Goal: Task Accomplishment & Management: Use online tool/utility

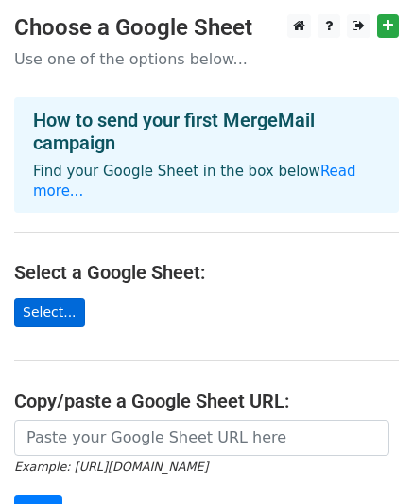
click at [60, 298] on link "Select..." at bounding box center [49, 312] width 71 height 29
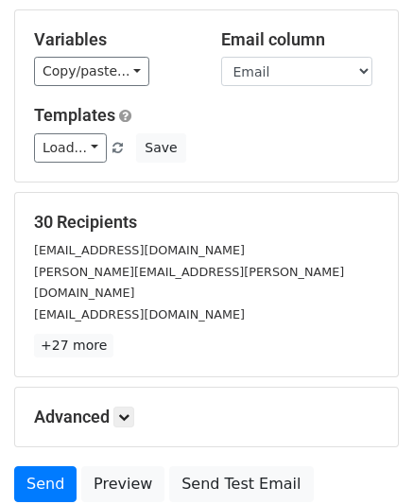
scroll to position [284, 0]
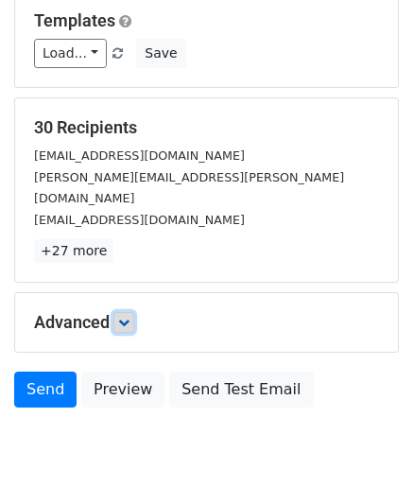
click at [134, 312] on link at bounding box center [124, 322] width 21 height 21
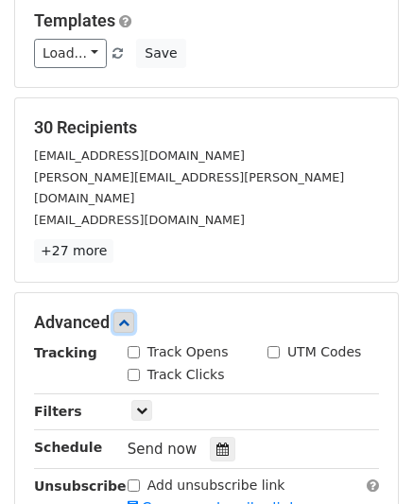
click at [134, 312] on link at bounding box center [124, 322] width 21 height 21
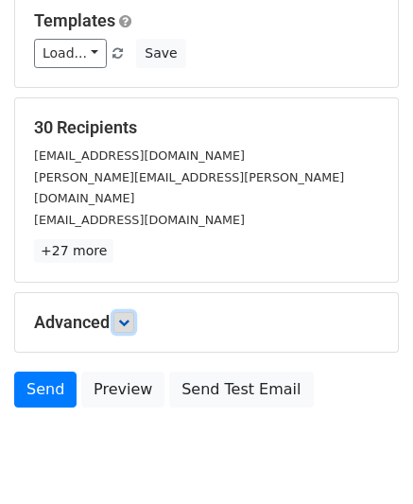
click at [134, 312] on link at bounding box center [124, 322] width 21 height 21
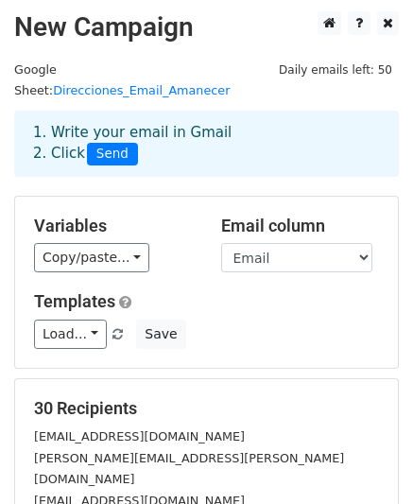
scroll to position [0, 0]
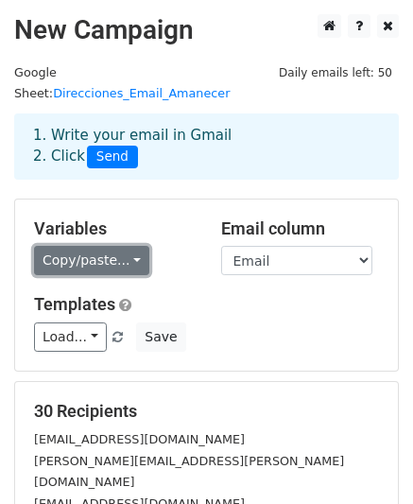
click at [126, 246] on link "Copy/paste..." at bounding box center [91, 260] width 115 height 29
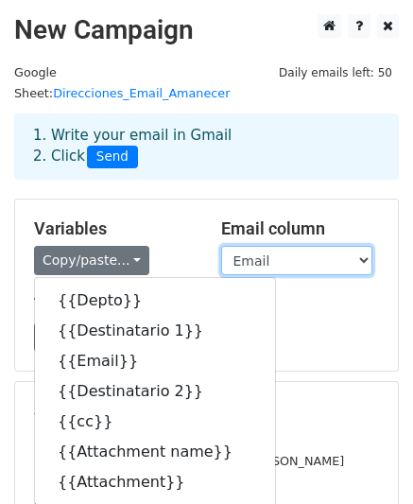
click at [366, 246] on select "Depto Destinatario 1 Email Destinatario 2 cc Attachment name Attachment" at bounding box center [296, 260] width 151 height 29
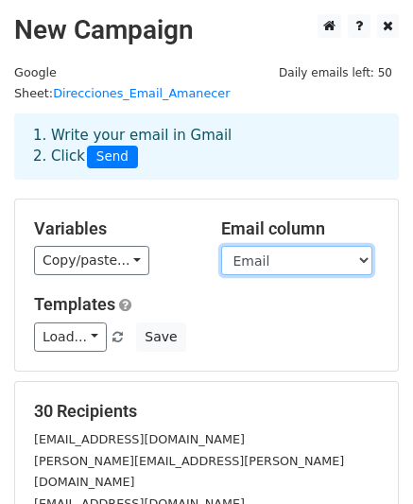
click at [366, 246] on select "Depto Destinatario 1 Email Destinatario 2 cc Attachment name Attachment" at bounding box center [296, 260] width 151 height 29
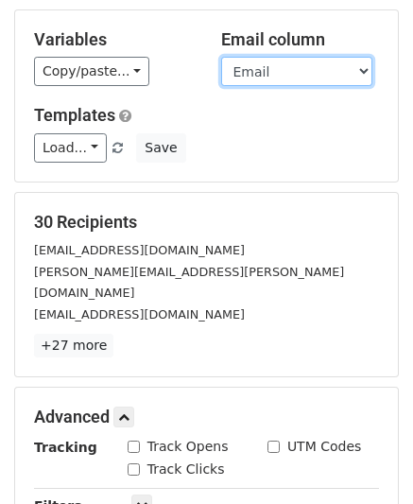
scroll to position [95, 0]
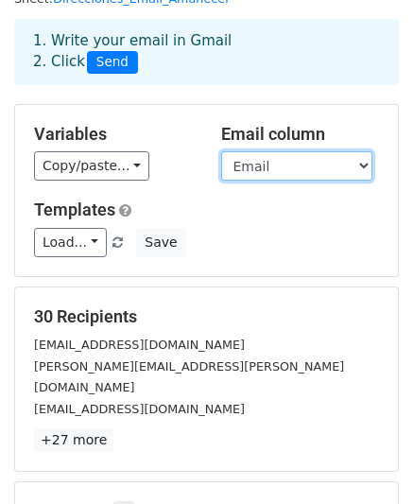
click at [361, 151] on select "Depto Destinatario 1 Email Destinatario 2 cc Attachment name Attachment" at bounding box center [296, 165] width 151 height 29
click at [287, 151] on select "Depto Destinatario 1 Email Destinatario 2 cc Attachment name Attachment" at bounding box center [296, 165] width 151 height 29
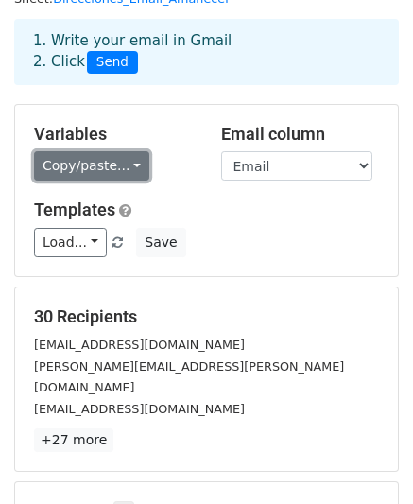
click at [129, 151] on link "Copy/paste..." at bounding box center [91, 165] width 115 height 29
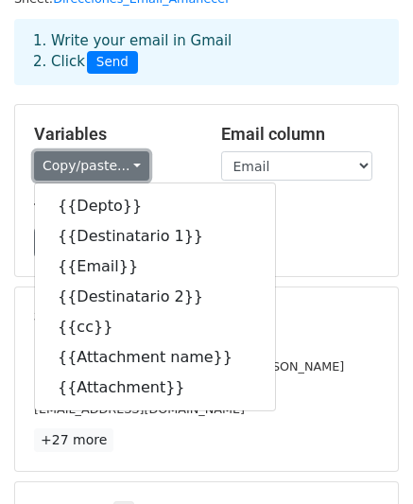
click at [129, 151] on link "Copy/paste..." at bounding box center [91, 165] width 115 height 29
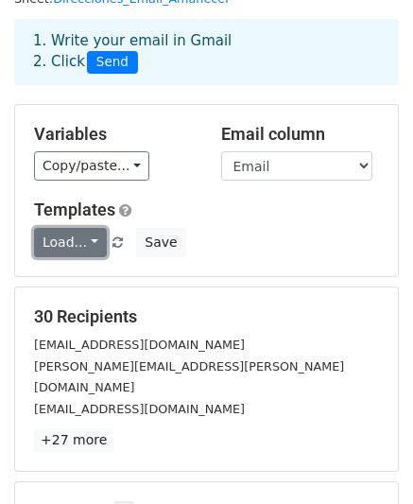
click at [83, 228] on link "Load..." at bounding box center [70, 242] width 73 height 29
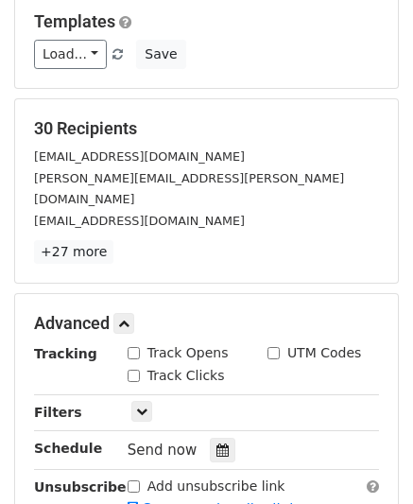
scroll to position [0, 0]
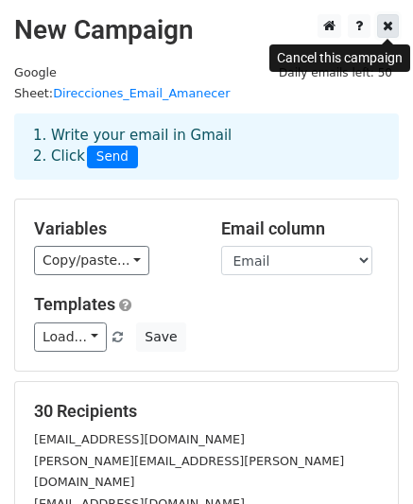
click at [395, 26] on link at bounding box center [389, 26] width 22 height 24
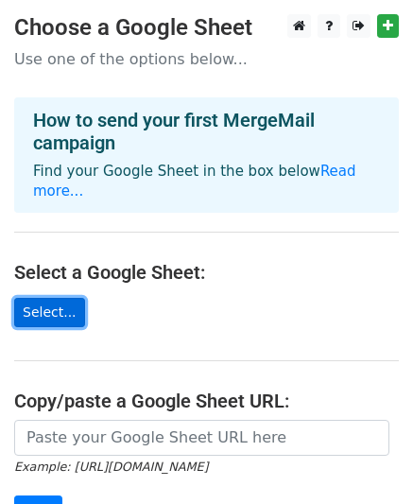
click at [49, 298] on link "Select..." at bounding box center [49, 312] width 71 height 29
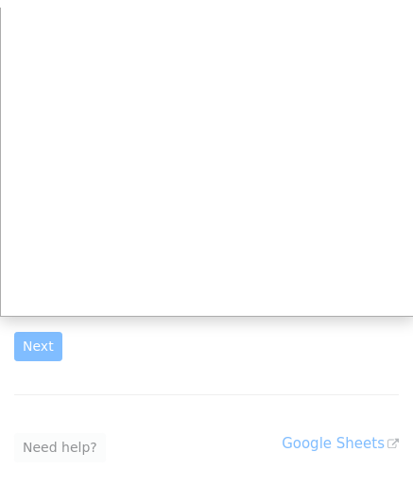
scroll to position [189, 0]
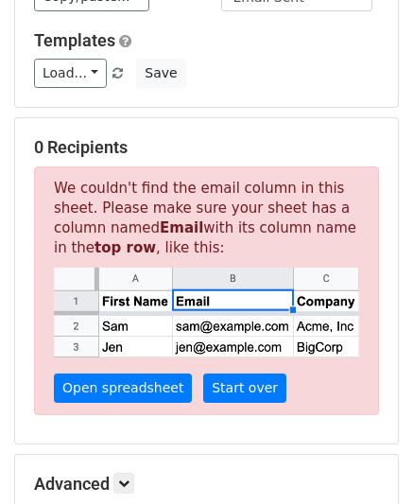
scroll to position [284, 0]
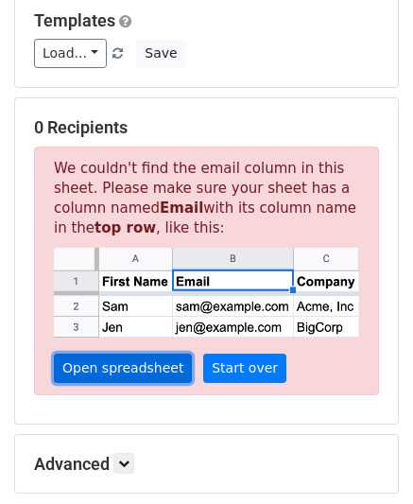
click at [153, 354] on link "Open spreadsheet" at bounding box center [123, 368] width 138 height 29
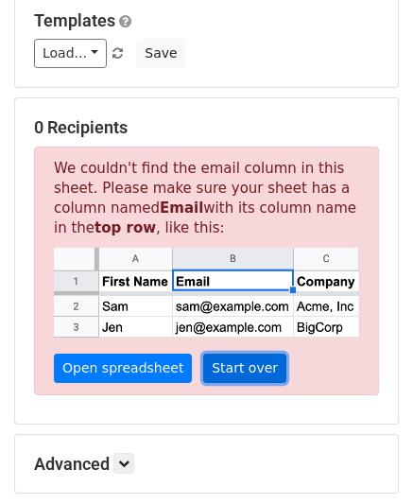
click at [219, 354] on link "Start over" at bounding box center [244, 368] width 83 height 29
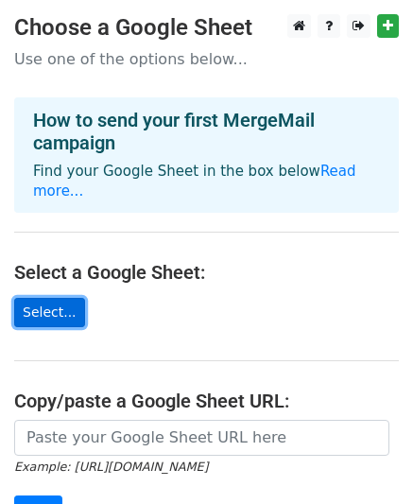
click at [53, 298] on link "Select..." at bounding box center [49, 312] width 71 height 29
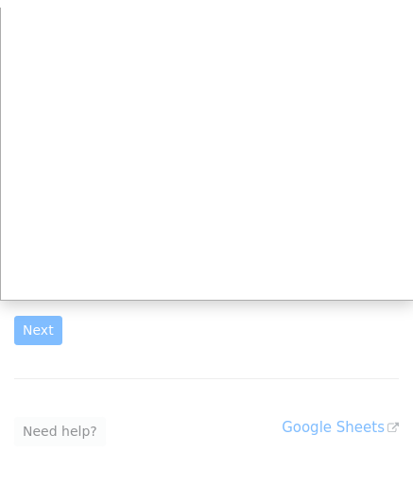
scroll to position [189, 0]
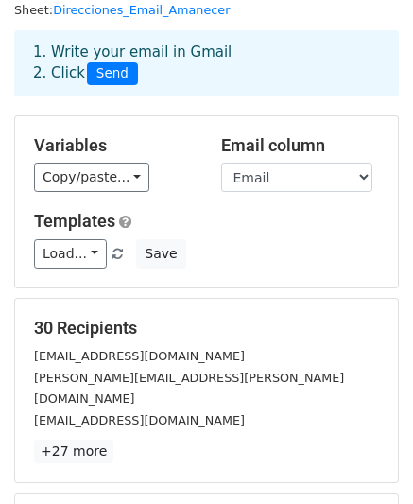
scroll to position [116, 0]
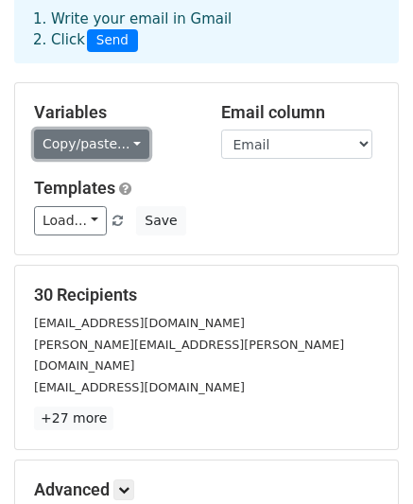
click at [127, 130] on link "Copy/paste..." at bounding box center [91, 144] width 115 height 29
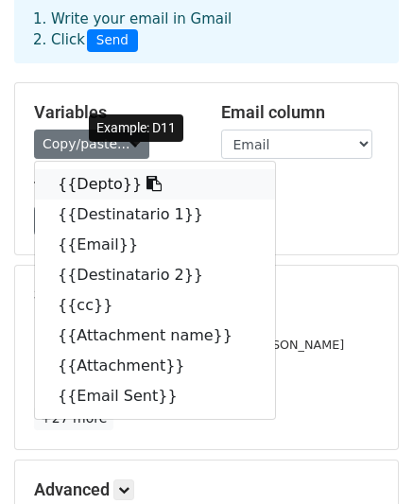
click at [95, 169] on link "{{Depto}}" at bounding box center [155, 184] width 240 height 30
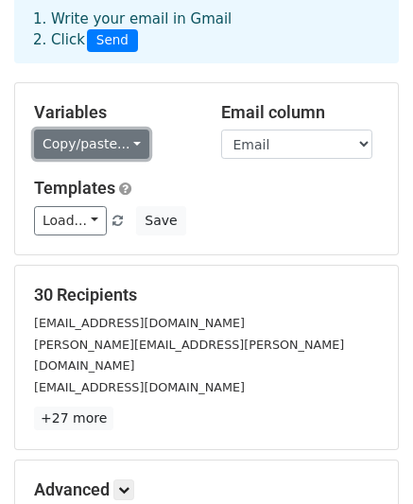
click at [128, 130] on link "Copy/paste..." at bounding box center [91, 144] width 115 height 29
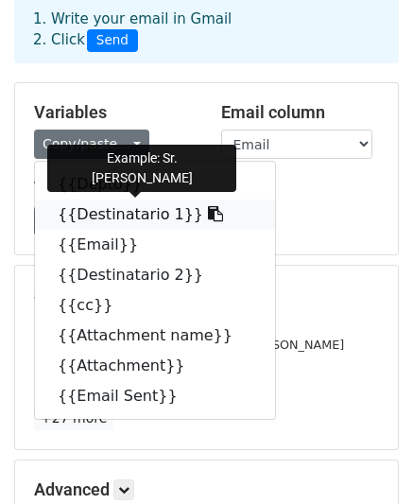
click at [127, 200] on link "{{Destinatario 1}}" at bounding box center [155, 215] width 240 height 30
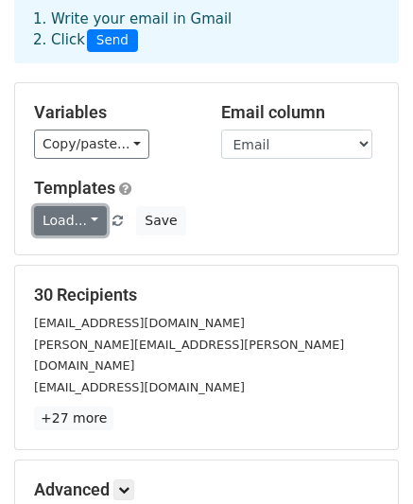
click at [91, 206] on link "Load..." at bounding box center [70, 220] width 73 height 29
click at [87, 206] on link "Load..." at bounding box center [70, 220] width 73 height 29
click at [80, 206] on link "Load..." at bounding box center [70, 220] width 73 height 29
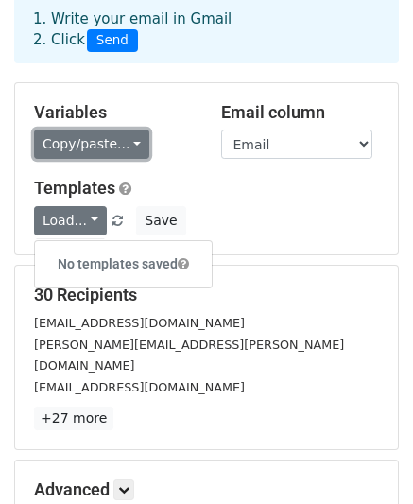
click at [119, 130] on link "Copy/paste..." at bounding box center [91, 144] width 115 height 29
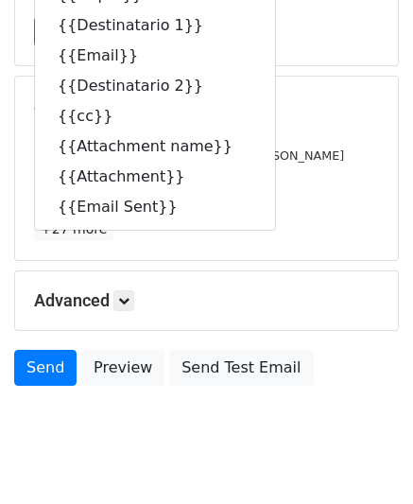
scroll to position [0, 0]
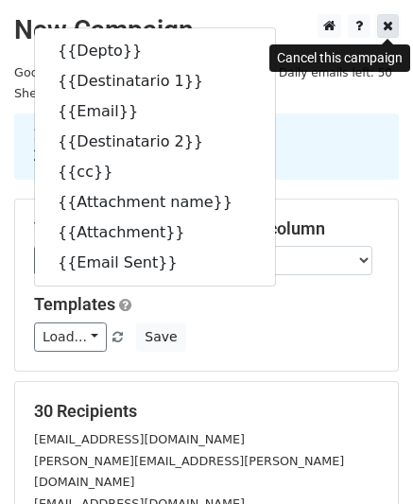
click at [389, 29] on icon at bounding box center [388, 25] width 10 height 13
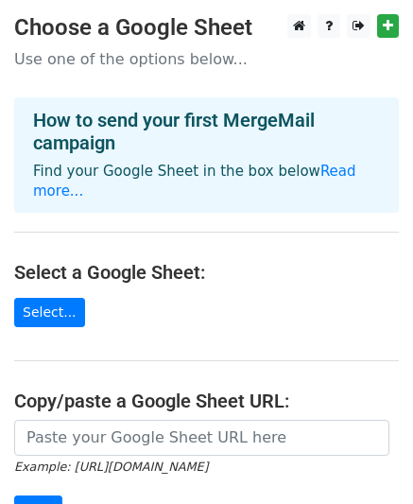
scroll to position [95, 0]
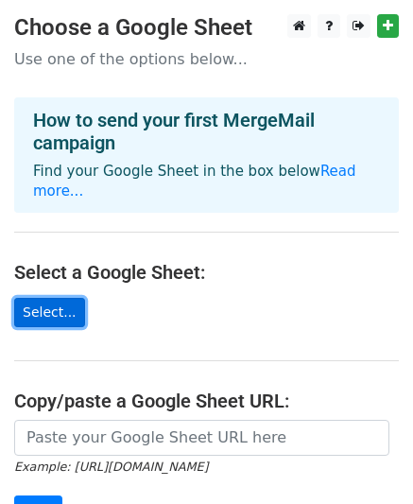
click at [48, 298] on link "Select..." at bounding box center [49, 312] width 71 height 29
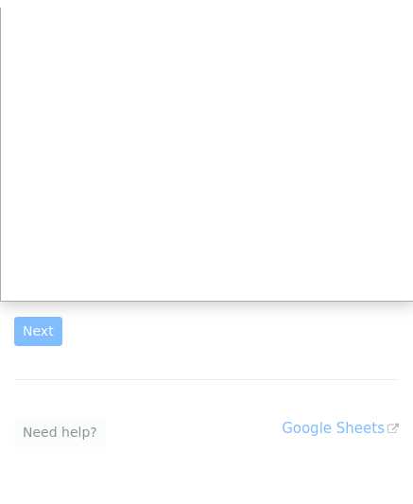
scroll to position [189, 0]
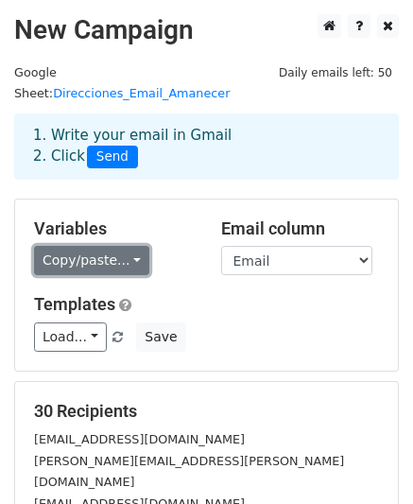
click at [129, 246] on link "Copy/paste..." at bounding box center [91, 260] width 115 height 29
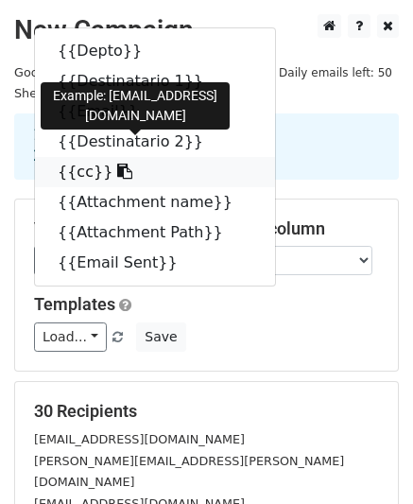
click at [66, 157] on link "{{cc}}" at bounding box center [155, 172] width 240 height 30
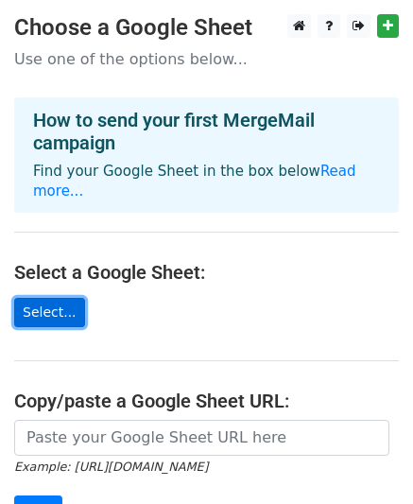
click at [37, 298] on link "Select..." at bounding box center [49, 312] width 71 height 29
click at [50, 298] on link "Select..." at bounding box center [49, 312] width 71 height 29
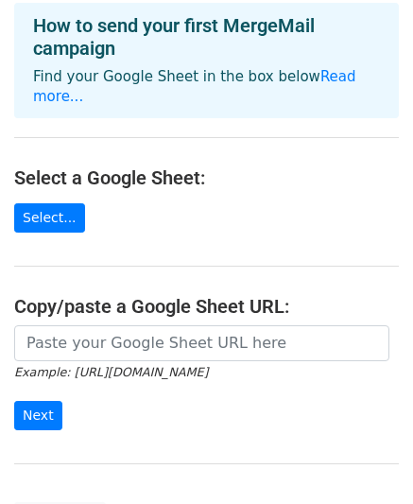
scroll to position [189, 0]
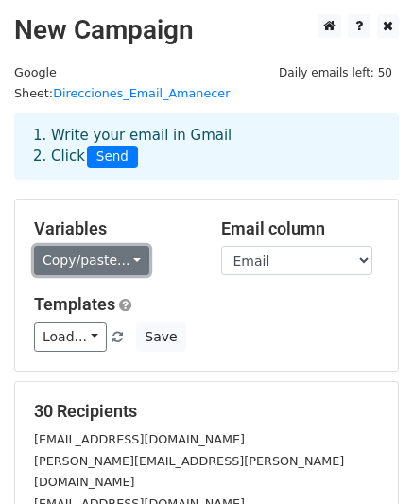
click at [125, 246] on link "Copy/paste..." at bounding box center [91, 260] width 115 height 29
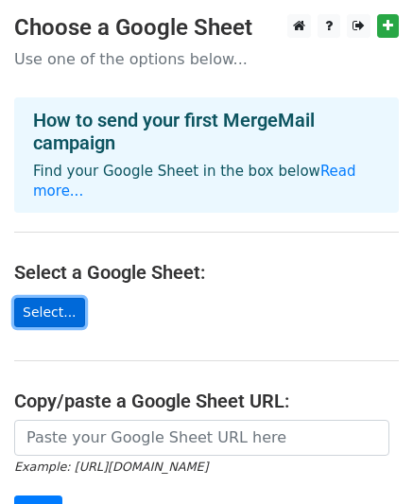
click at [70, 298] on link "Select..." at bounding box center [49, 312] width 71 height 29
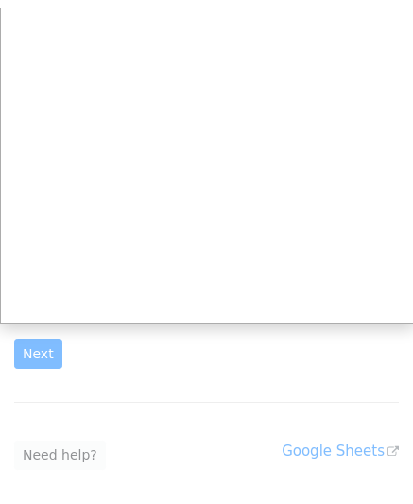
scroll to position [189, 0]
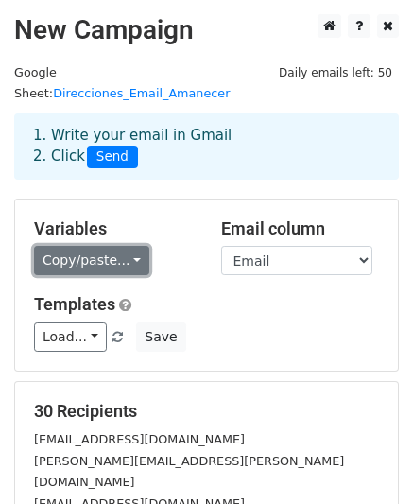
click at [128, 246] on link "Copy/paste..." at bounding box center [91, 260] width 115 height 29
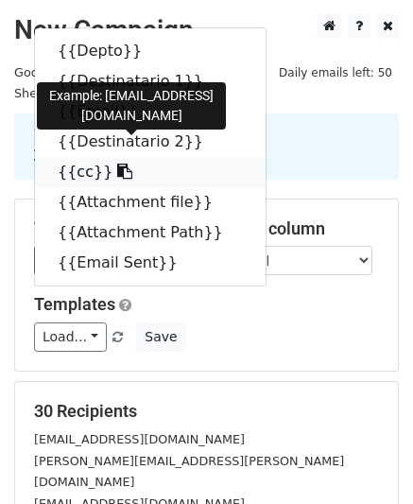
click at [69, 157] on link "{{cc}}" at bounding box center [150, 172] width 231 height 30
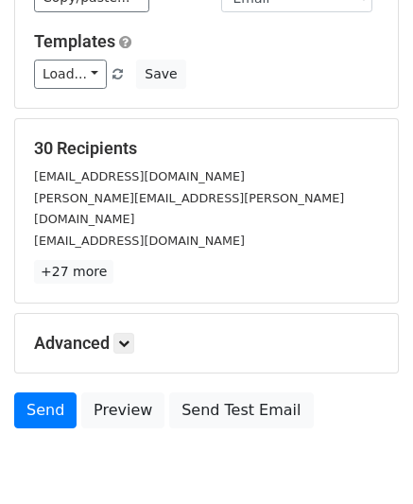
scroll to position [272, 0]
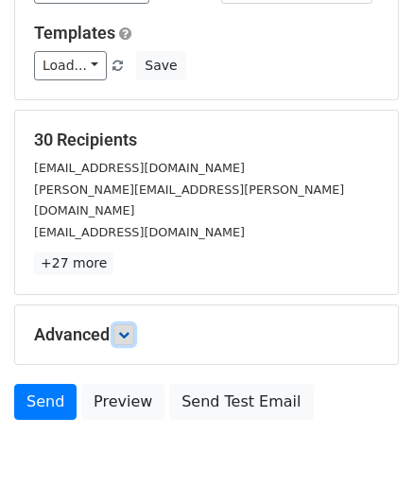
click at [128, 329] on icon at bounding box center [123, 334] width 11 height 11
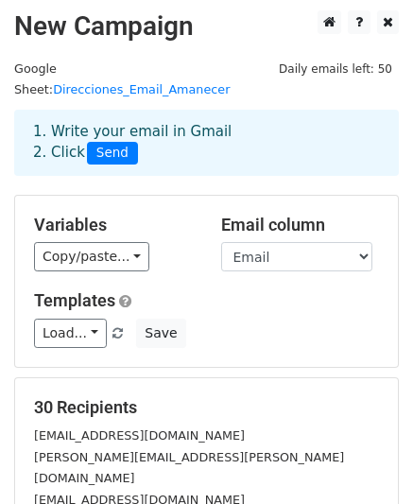
scroll to position [0, 0]
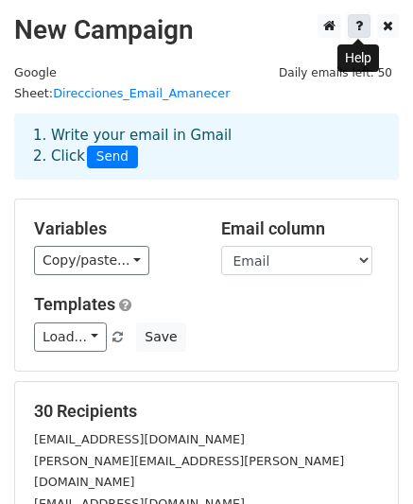
click at [360, 29] on icon at bounding box center [360, 25] width 8 height 13
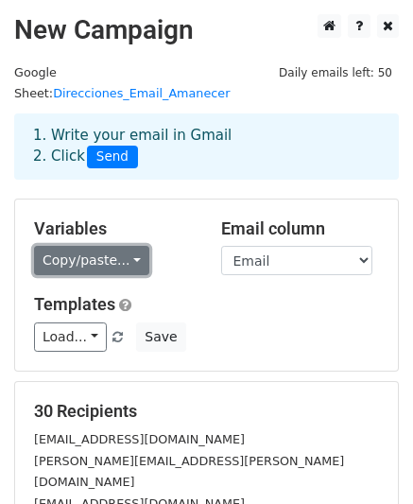
click at [130, 246] on link "Copy/paste..." at bounding box center [91, 260] width 115 height 29
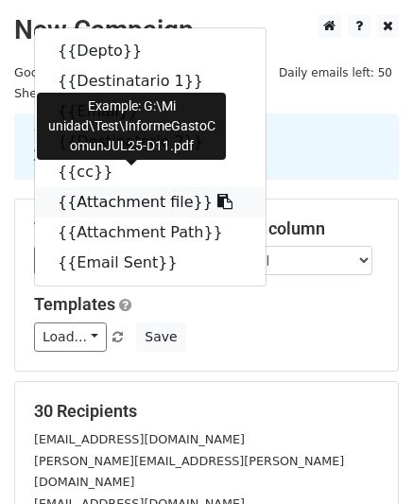
click at [89, 187] on link "{{Attachment file}}" at bounding box center [150, 202] width 231 height 30
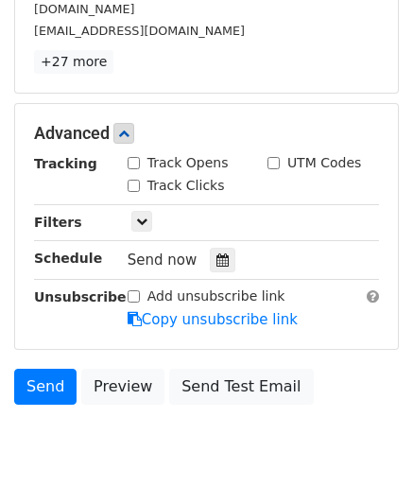
scroll to position [491, 0]
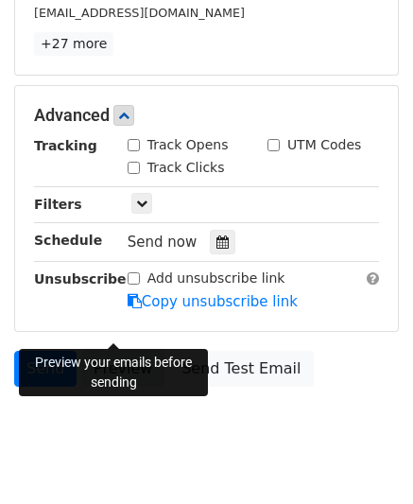
click at [129, 351] on link "Preview" at bounding box center [122, 369] width 83 height 36
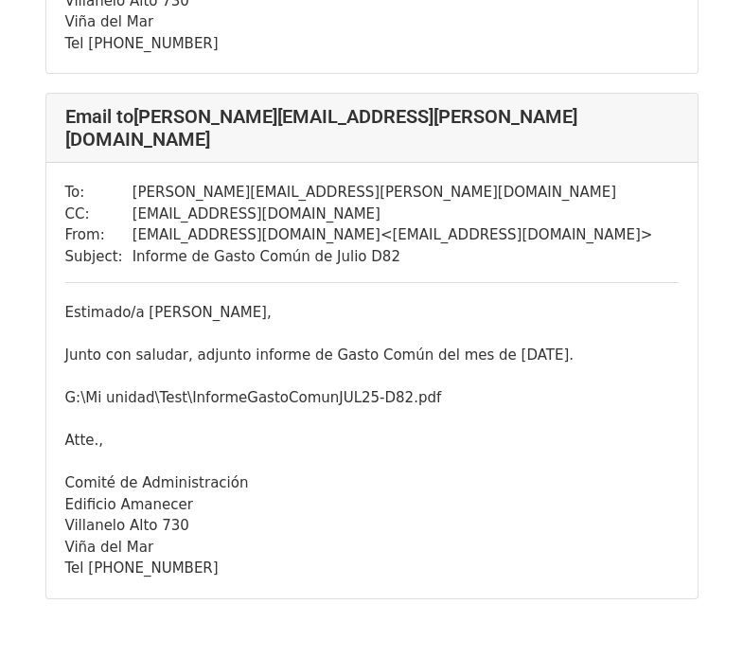
scroll to position [14231, 0]
